Goal: Information Seeking & Learning: Learn about a topic

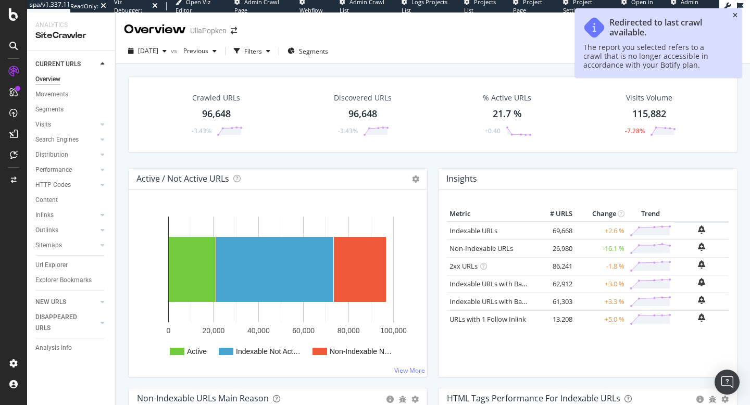
click at [735, 16] on icon "close toast" at bounding box center [734, 15] width 5 height 6
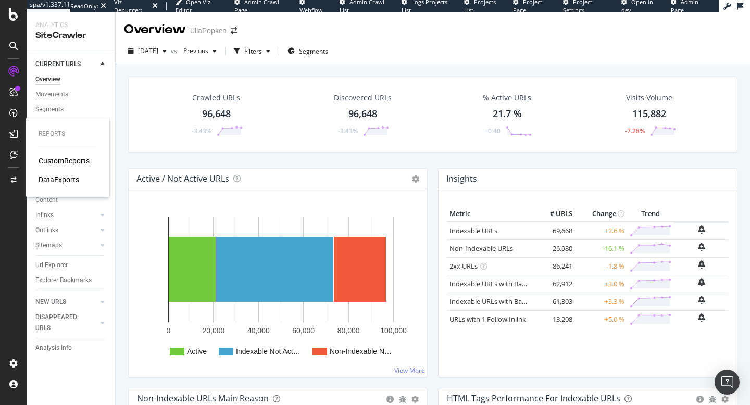
click at [51, 160] on div "CustomReports" at bounding box center [64, 161] width 51 height 10
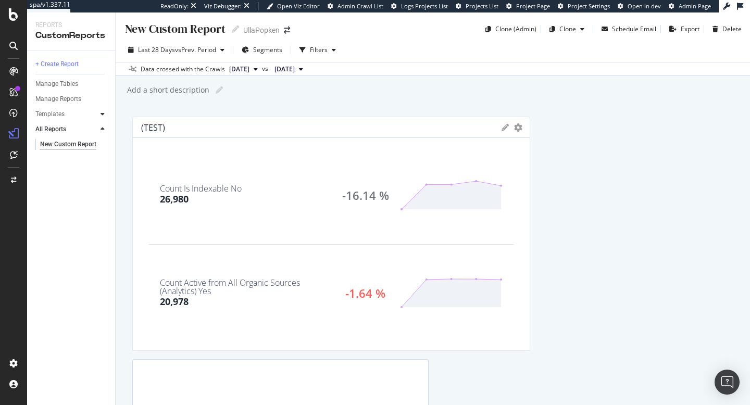
click at [102, 114] on icon at bounding box center [102, 114] width 4 height 6
click at [74, 127] on div "AI Bots in Search" at bounding box center [63, 129] width 47 height 11
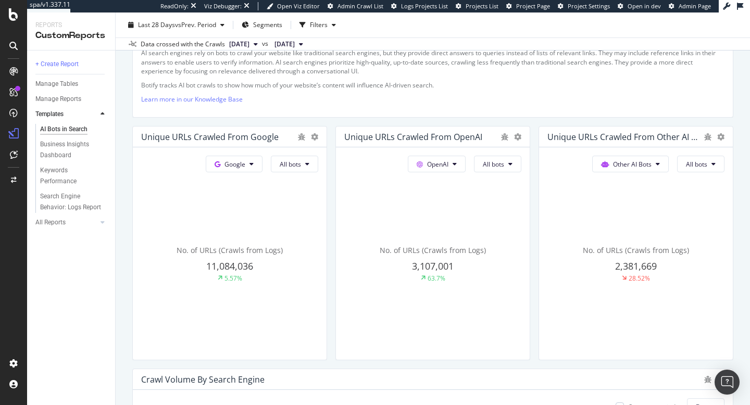
scroll to position [206, 0]
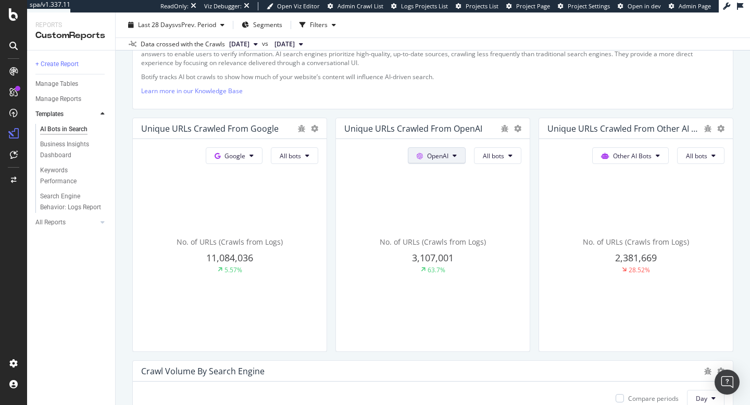
click at [254, 159] on icon at bounding box center [251, 156] width 4 height 6
click at [455, 159] on icon at bounding box center [454, 156] width 4 height 6
click at [254, 159] on icon at bounding box center [251, 156] width 4 height 6
click at [245, 155] on span "Other AI Bots" at bounding box center [234, 155] width 21 height 9
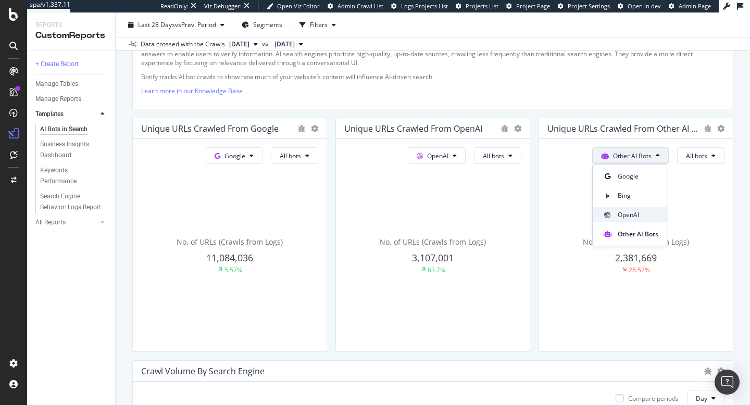
click at [632, 214] on span "OpenAI" at bounding box center [637, 214] width 41 height 9
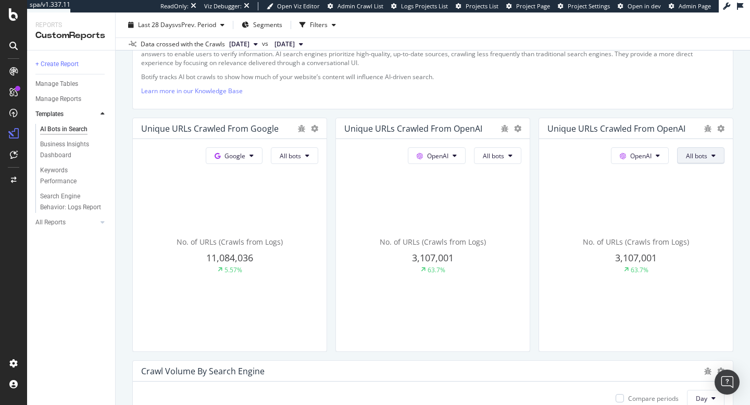
click at [301, 156] on span "All bots" at bounding box center [290, 155] width 21 height 9
click at [637, 205] on span "ChatGPT-User" at bounding box center [641, 203] width 53 height 9
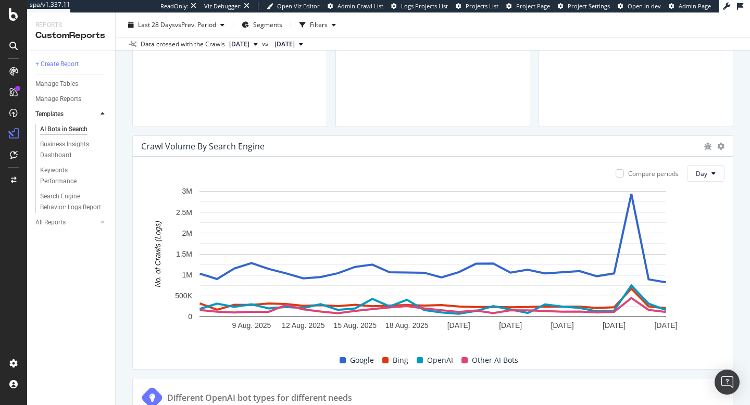
scroll to position [231, 0]
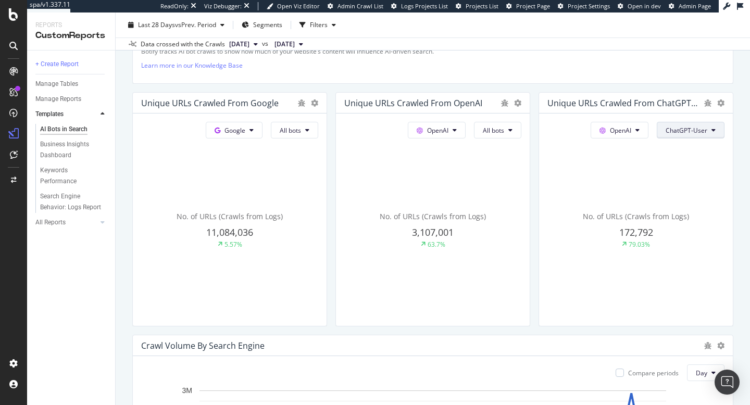
click at [301, 132] on span "ChatGPT-User" at bounding box center [290, 130] width 21 height 9
click at [698, 167] on span "Indexing bots" at bounding box center [692, 170] width 53 height 9
click at [301, 132] on span "Indexing bots" at bounding box center [290, 130] width 21 height 9
click at [691, 190] on span "OAI-SearchBot" at bounding box center [694, 189] width 53 height 9
click at [301, 131] on span "OAI-SearchBot" at bounding box center [290, 130] width 21 height 9
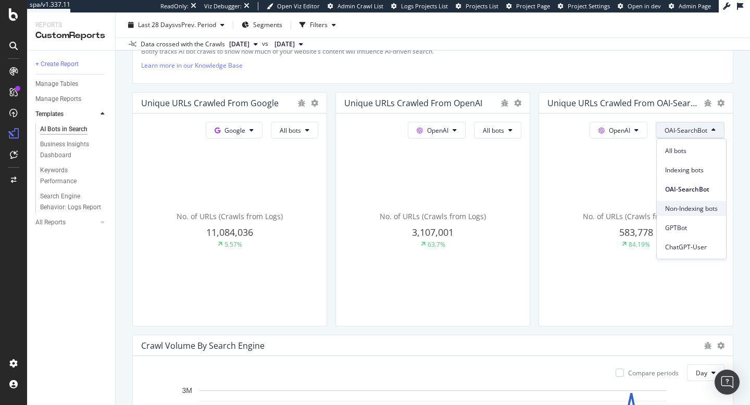
click at [686, 206] on span "Non-Indexing bots" at bounding box center [691, 208] width 53 height 9
click at [318, 131] on button "Non-Indexing bots" at bounding box center [294, 130] width 47 height 17
click at [670, 229] on span "GPTBot" at bounding box center [682, 227] width 56 height 9
click at [309, 130] on icon at bounding box center [307, 130] width 4 height 6
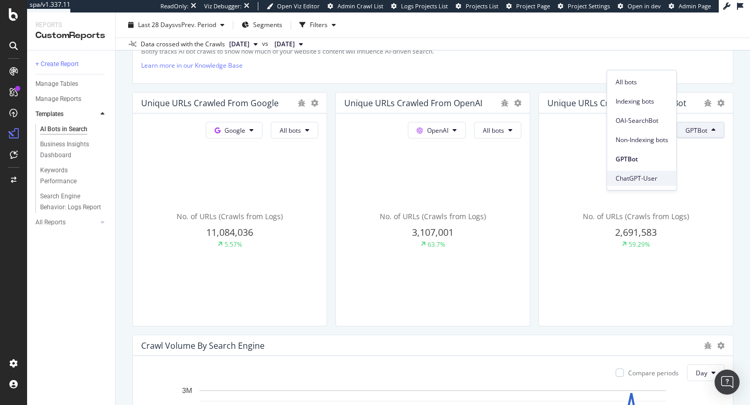
click at [638, 181] on span "ChatGPT-User" at bounding box center [641, 178] width 53 height 9
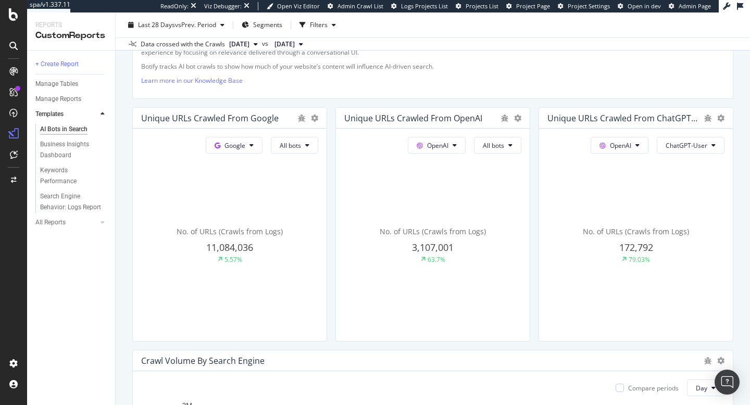
scroll to position [213, 0]
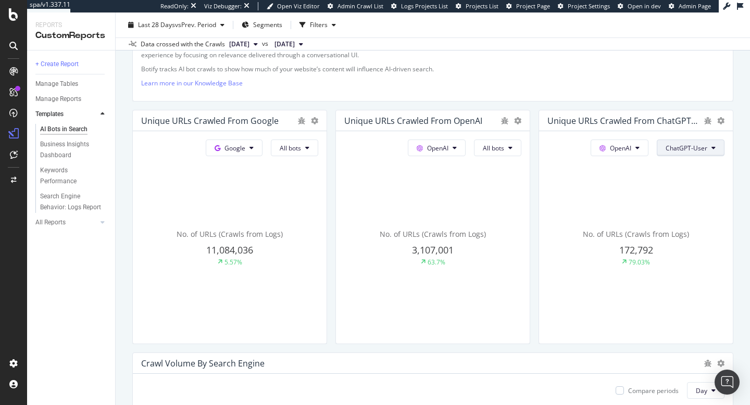
click at [301, 146] on span "ChatGPT-User" at bounding box center [290, 148] width 21 height 9
click at [675, 146] on span "ChatGPT-User" at bounding box center [686, 148] width 42 height 9
click at [301, 149] on span "ChatGPT-User" at bounding box center [290, 148] width 21 height 9
click at [694, 149] on span "ChatGPT-User" at bounding box center [686, 148] width 42 height 9
click at [301, 146] on span "ChatGPT-User" at bounding box center [290, 148] width 21 height 9
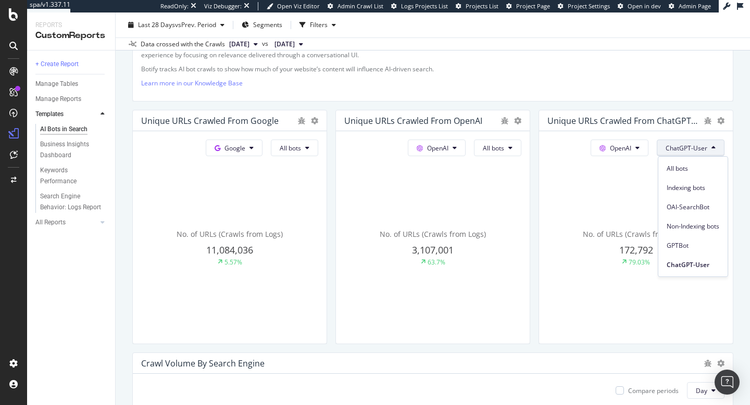
click at [676, 146] on span "ChatGPT-User" at bounding box center [686, 148] width 42 height 9
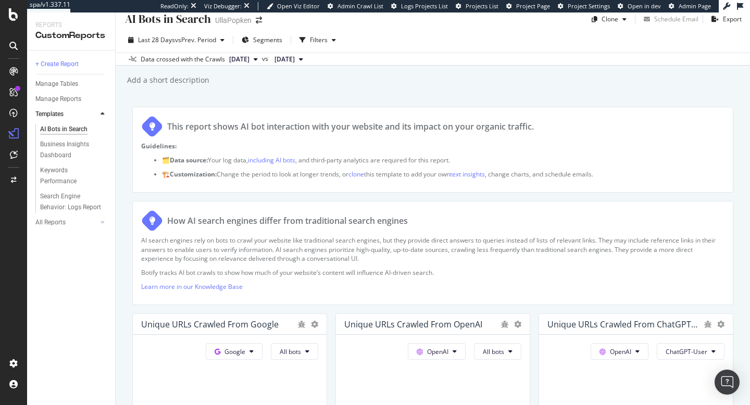
scroll to position [0, 0]
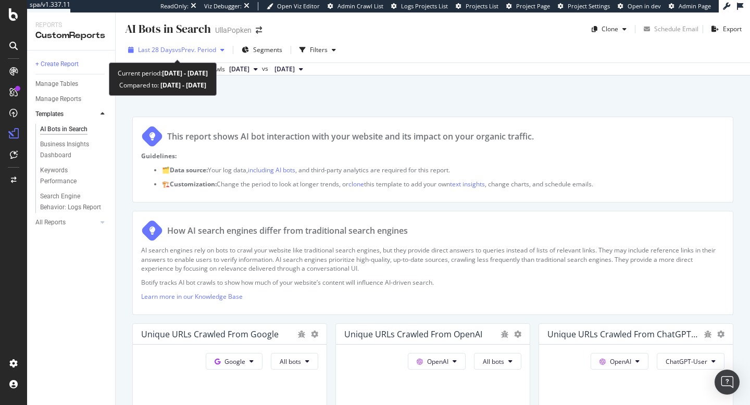
click at [224, 50] on icon "button" at bounding box center [222, 50] width 4 height 6
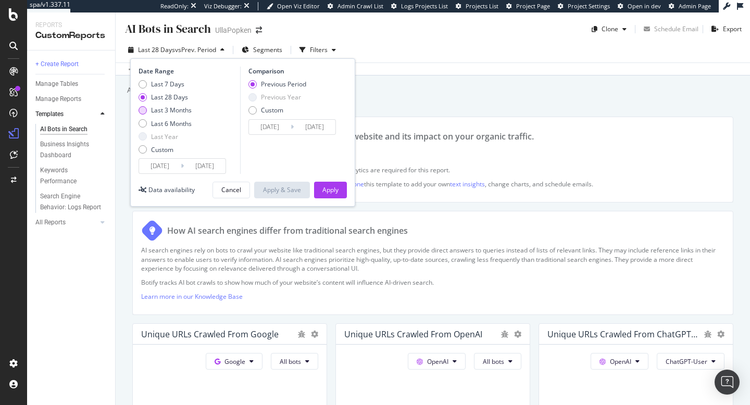
click at [144, 112] on div "Last 3 Months" at bounding box center [142, 110] width 8 height 8
type input "[DATE]"
click at [325, 189] on div "Apply" at bounding box center [330, 189] width 16 height 9
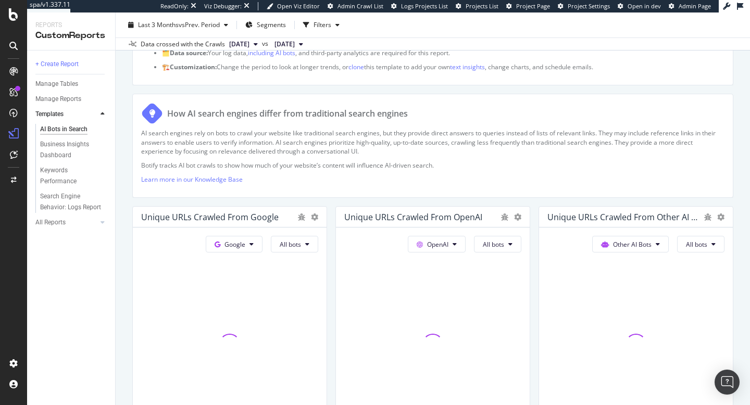
scroll to position [197, 0]
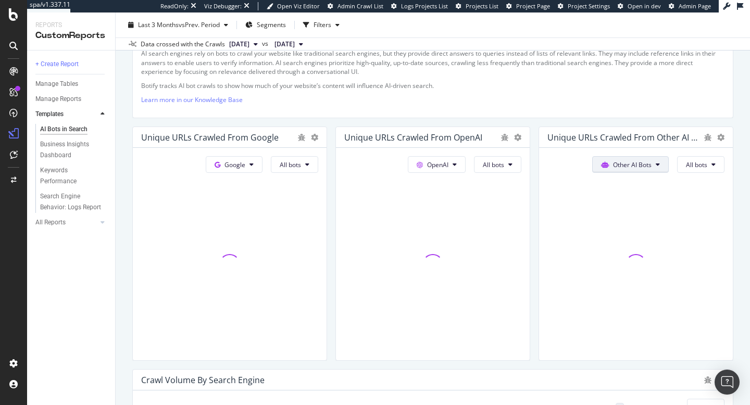
click at [262, 166] on button "Other AI Bots" at bounding box center [234, 164] width 57 height 17
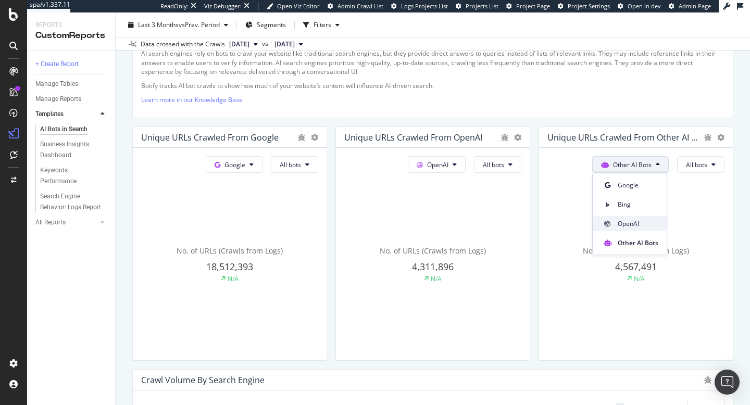
click at [631, 227] on span "OpenAI" at bounding box center [637, 223] width 41 height 9
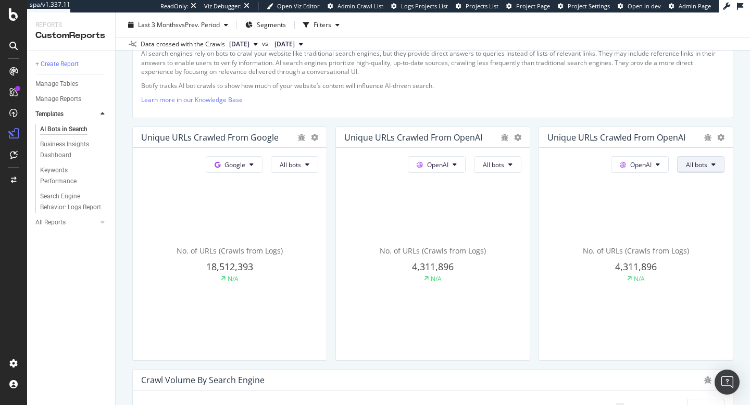
click at [301, 167] on span "All bots" at bounding box center [290, 164] width 21 height 9
click at [639, 217] on span "ChatGPT-User" at bounding box center [641, 212] width 53 height 9
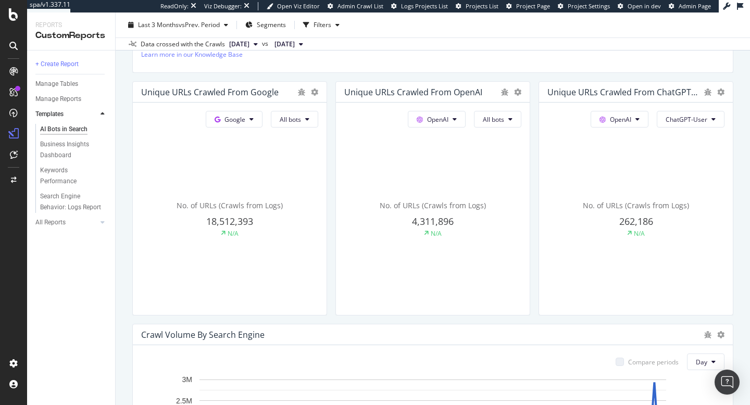
scroll to position [0, 0]
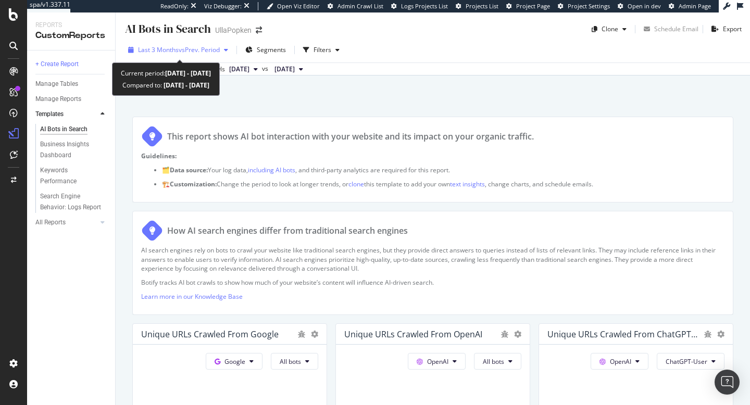
click at [201, 57] on div "Last 3 Months vs Prev. Period" at bounding box center [178, 50] width 108 height 16
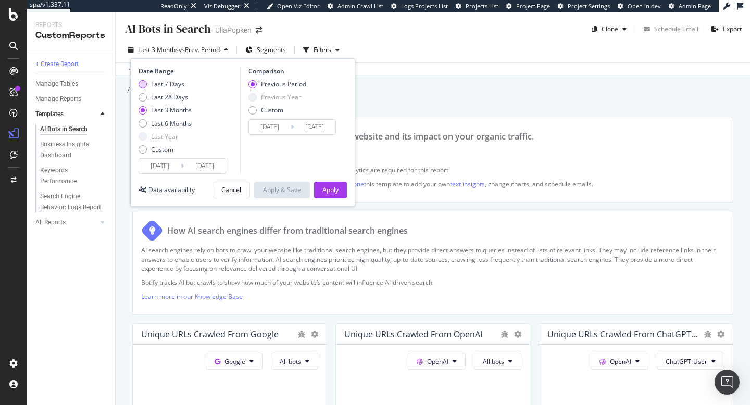
click at [143, 85] on div "Last 7 Days" at bounding box center [142, 84] width 8 height 8
type input "[DATE]"
click at [332, 191] on div "Apply" at bounding box center [330, 189] width 16 height 9
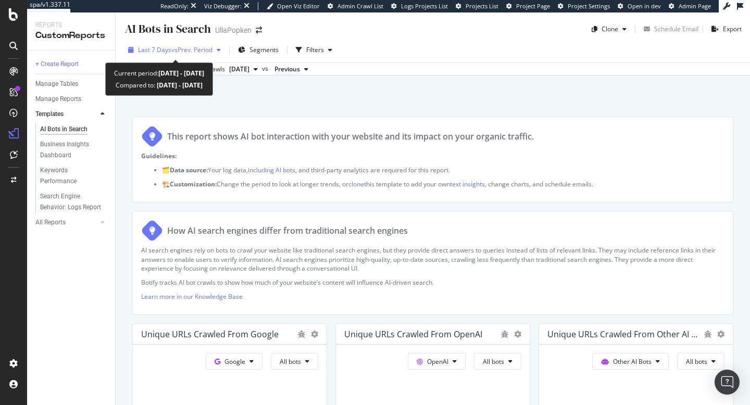
click at [194, 50] on span "vs Prev. Period" at bounding box center [191, 49] width 41 height 9
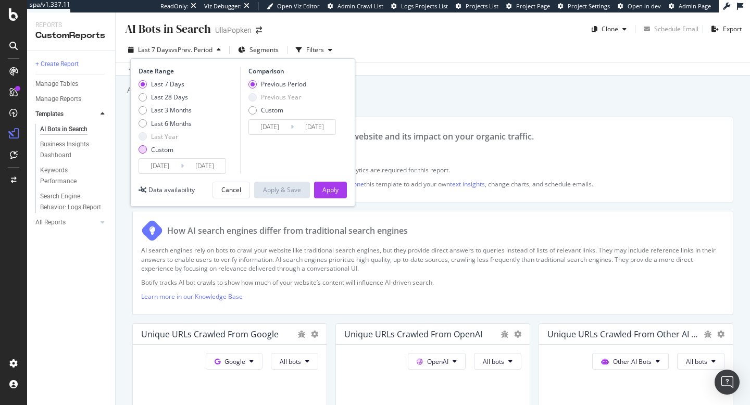
click at [142, 154] on div "Custom" at bounding box center [164, 149] width 53 height 9
type input "[DATE]"
click at [144, 87] on div "Last 7 Days" at bounding box center [142, 84] width 8 height 8
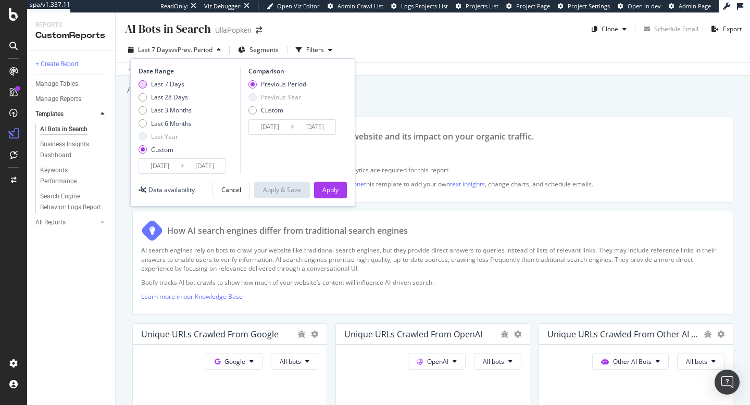
type input "[DATE]"
click at [232, 194] on div "Cancel" at bounding box center [231, 189] width 20 height 9
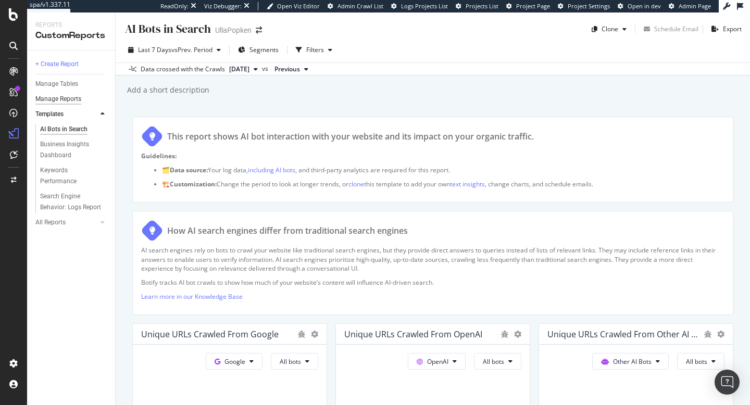
click at [61, 97] on div "Manage Reports" at bounding box center [58, 99] width 46 height 11
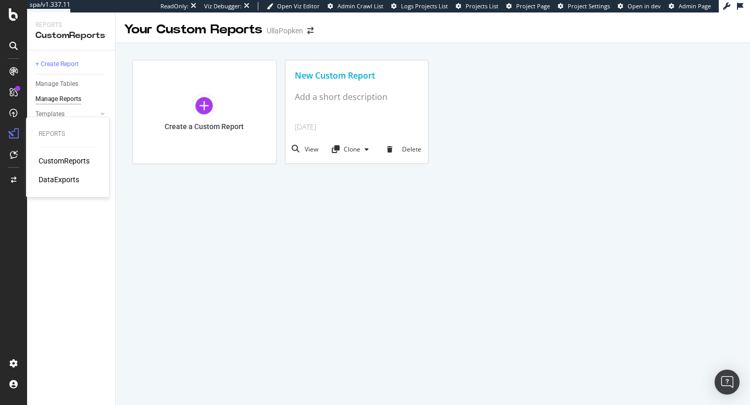
click at [62, 163] on div "CustomReports" at bounding box center [64, 161] width 51 height 10
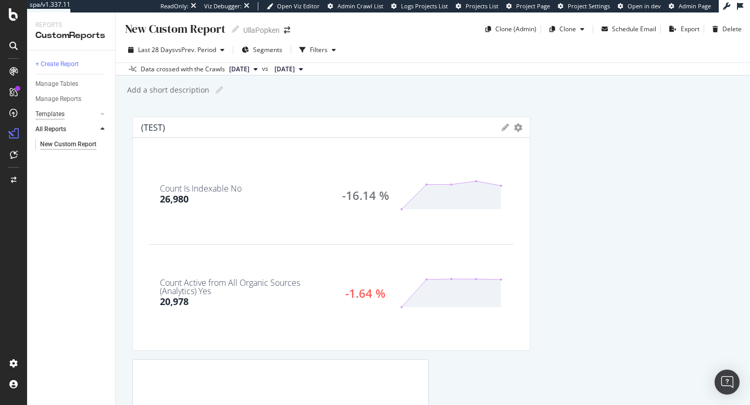
click at [59, 116] on div "Templates" at bounding box center [49, 114] width 29 height 11
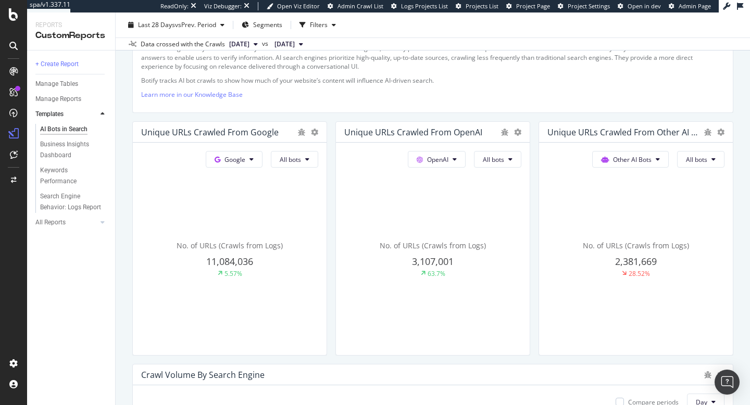
scroll to position [202, 0]
click at [262, 163] on button "Other AI Bots" at bounding box center [234, 158] width 57 height 17
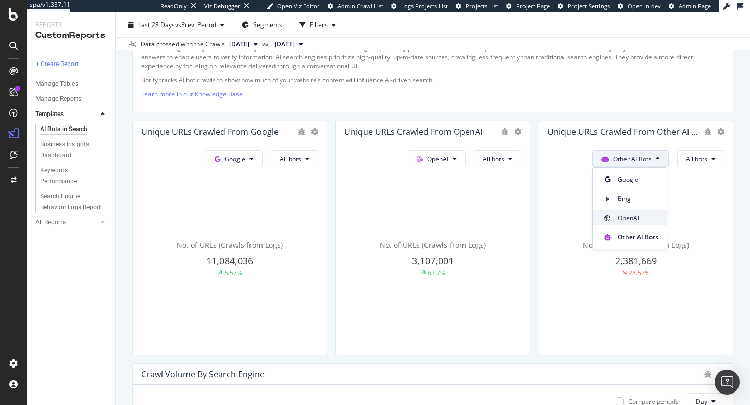
click at [637, 218] on span "OpenAI" at bounding box center [637, 217] width 41 height 9
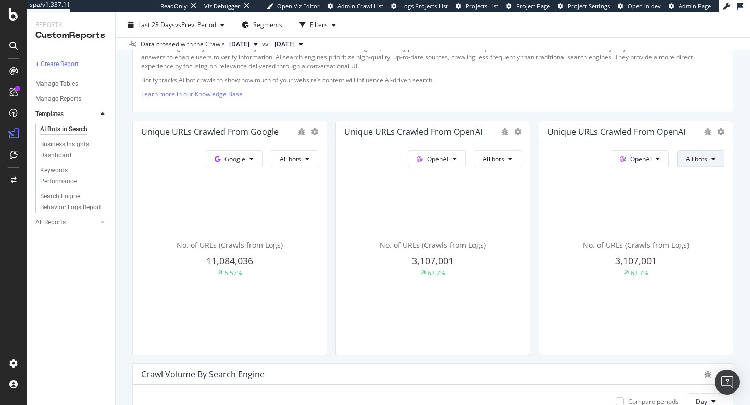
click at [301, 159] on span "All bots" at bounding box center [290, 159] width 21 height 9
click at [644, 209] on span "ChatGPT-User" at bounding box center [641, 206] width 53 height 9
click at [318, 163] on button "ChatGPT-User" at bounding box center [294, 158] width 47 height 17
click at [698, 214] on span "OAI-SearchBot" at bounding box center [692, 217] width 53 height 9
click at [318, 164] on button "OAI-SearchBot" at bounding box center [294, 158] width 47 height 17
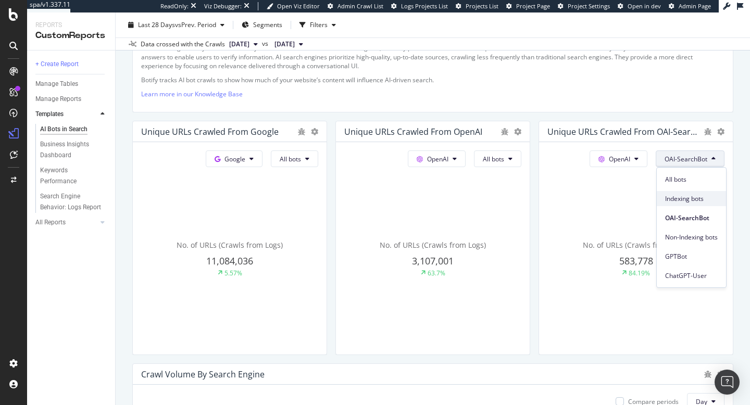
click at [688, 197] on span "Indexing bots" at bounding box center [691, 198] width 53 height 9
click at [318, 163] on button "Indexing bots" at bounding box center [294, 158] width 47 height 17
click at [679, 254] on span "GPTBot" at bounding box center [694, 256] width 53 height 9
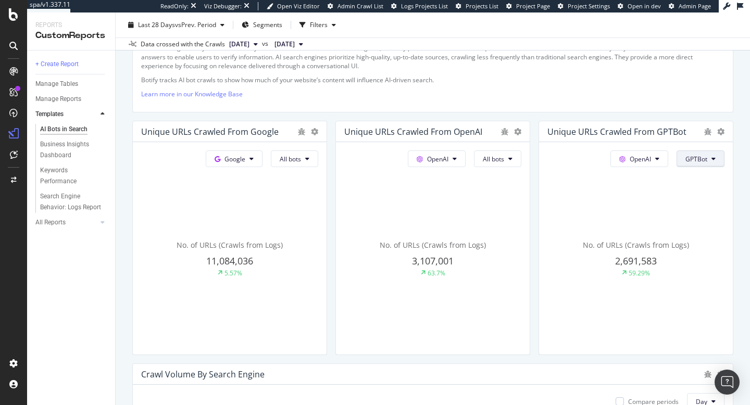
click at [318, 165] on button "GPTBot" at bounding box center [294, 158] width 47 height 17
click at [637, 207] on span "ChatGPT-User" at bounding box center [641, 206] width 53 height 9
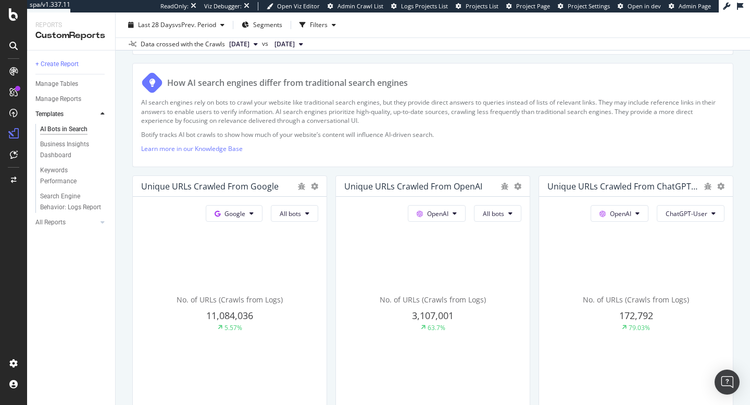
scroll to position [210, 0]
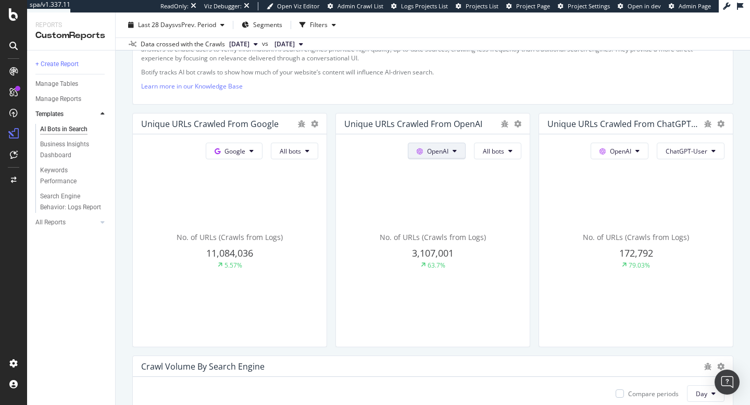
click at [262, 154] on button "OpenAI" at bounding box center [234, 151] width 57 height 17
click at [445, 231] on span "Other AI Bots" at bounding box center [452, 229] width 39 height 9
click at [254, 151] on icon at bounding box center [251, 151] width 4 height 6
click at [431, 193] on span "Bing" at bounding box center [434, 190] width 41 height 9
click at [262, 153] on button "Bing" at bounding box center [234, 151] width 57 height 17
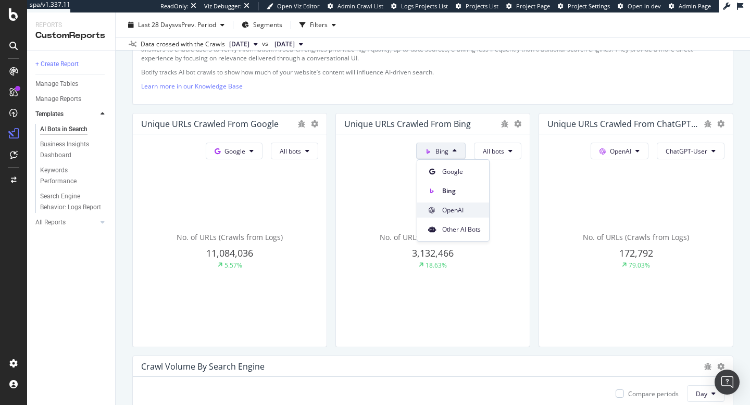
click at [453, 210] on span "OpenAI" at bounding box center [461, 210] width 39 height 9
click at [262, 157] on button "OpenAI" at bounding box center [234, 151] width 57 height 17
click at [451, 196] on div "Bing" at bounding box center [444, 190] width 72 height 15
